Goal: Task Accomplishment & Management: Use online tool/utility

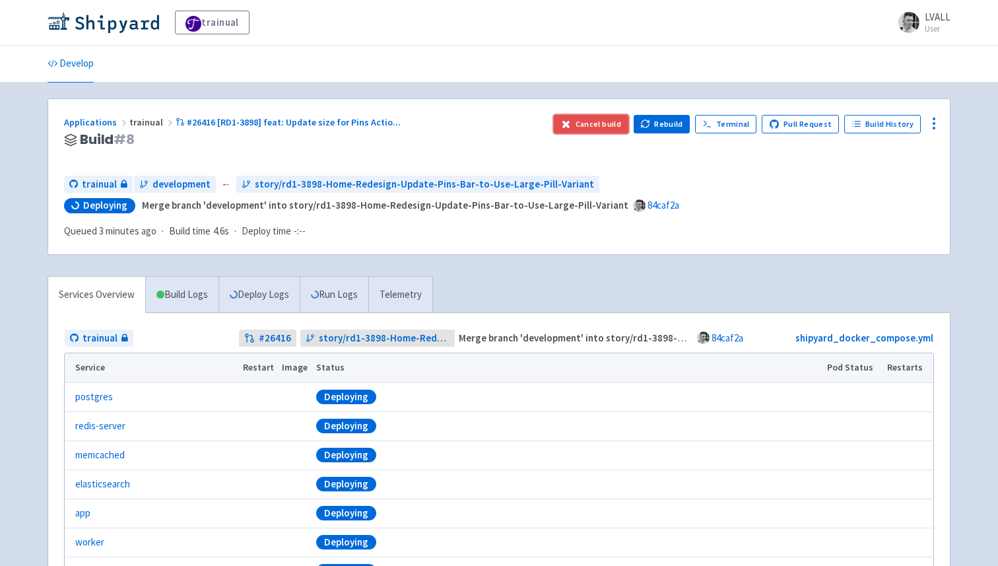
click at [618, 121] on button "Cancel build" at bounding box center [591, 124] width 75 height 18
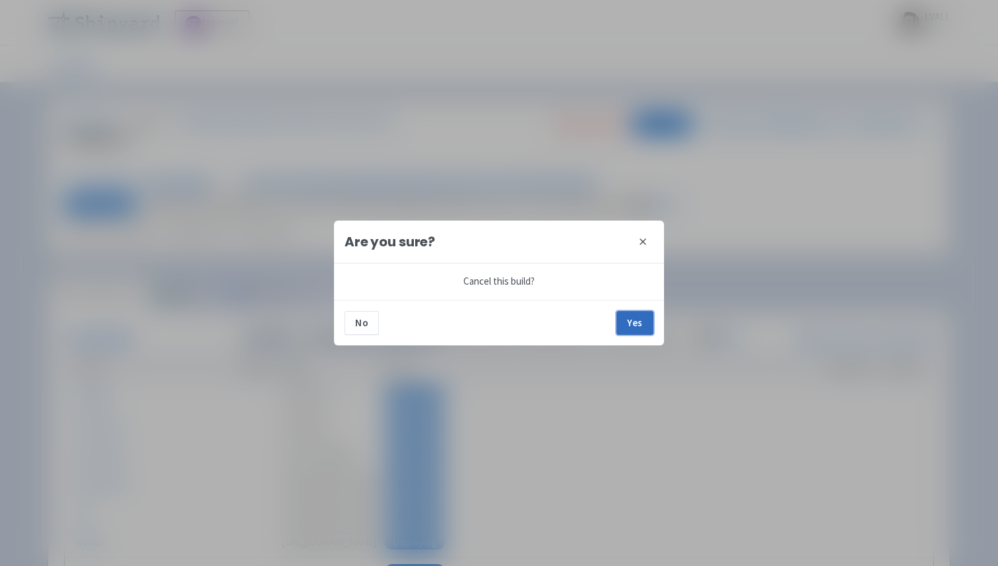
click at [640, 319] on button "Yes" at bounding box center [635, 323] width 37 height 24
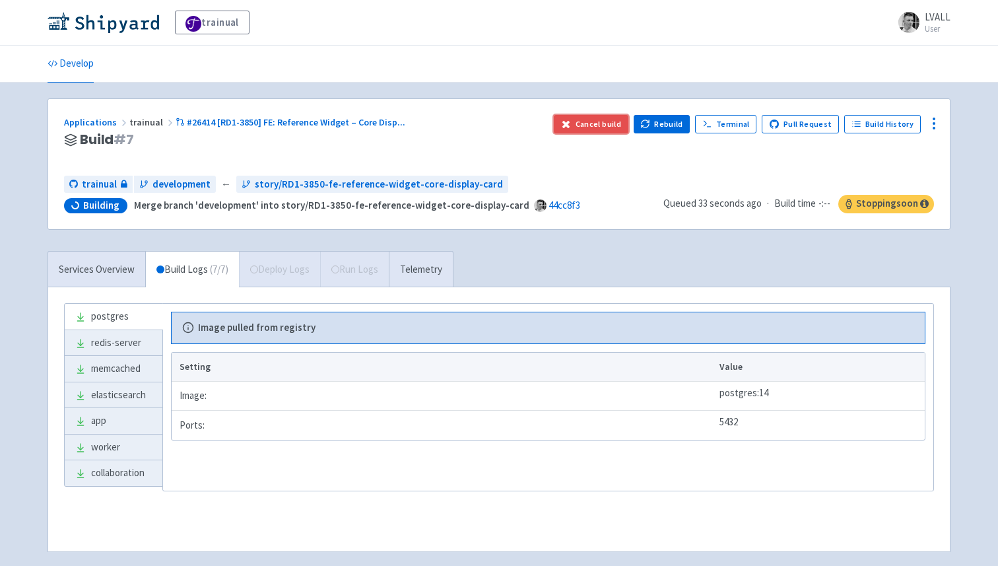
click at [607, 122] on button "Cancel build" at bounding box center [591, 124] width 75 height 18
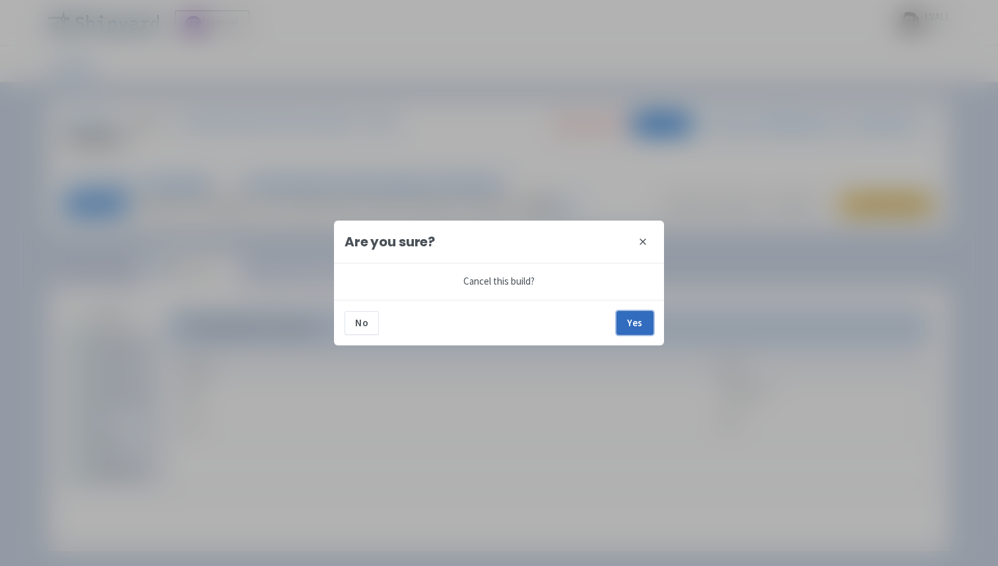
click at [632, 325] on button "Yes" at bounding box center [635, 323] width 37 height 24
